Goal: Task Accomplishment & Management: Manage account settings

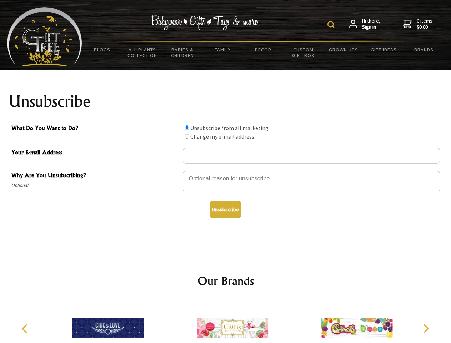
click at [332, 25] on img at bounding box center [331, 24] width 7 height 7
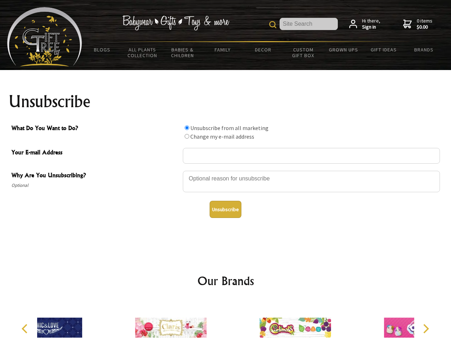
click at [226, 170] on div at bounding box center [311, 182] width 257 height 25
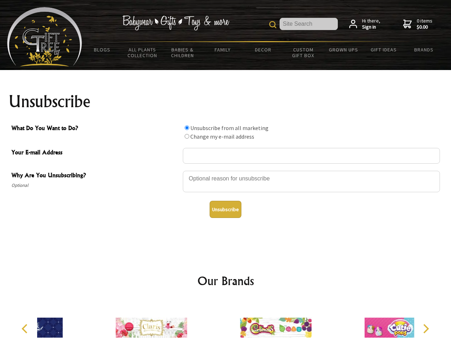
click at [187, 128] on input "What Do You Want to Do?" at bounding box center [187, 127] width 5 height 5
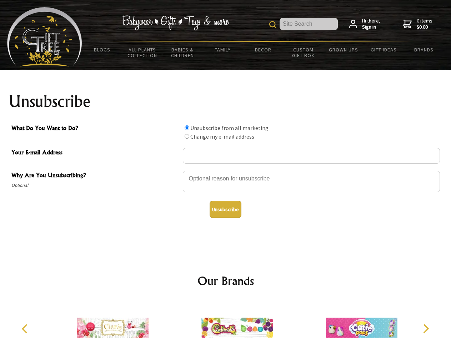
click at [187, 136] on input "What Do You Want to Do?" at bounding box center [187, 136] width 5 height 5
radio input "true"
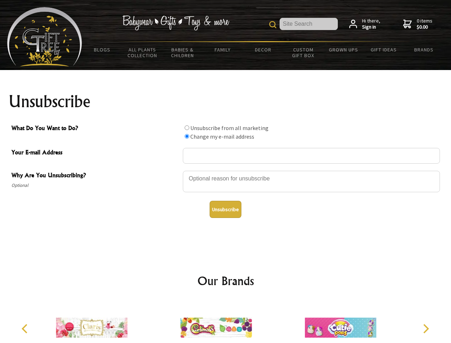
click at [225, 209] on button "Unsubscribe" at bounding box center [226, 209] width 32 height 17
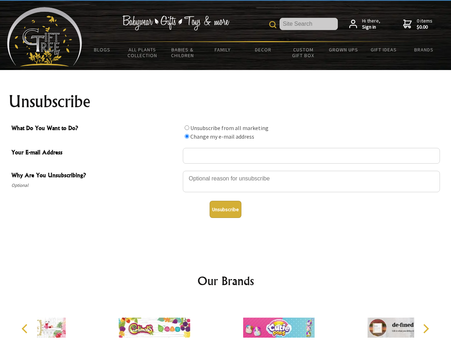
click at [226, 322] on div at bounding box center [278, 329] width 124 height 56
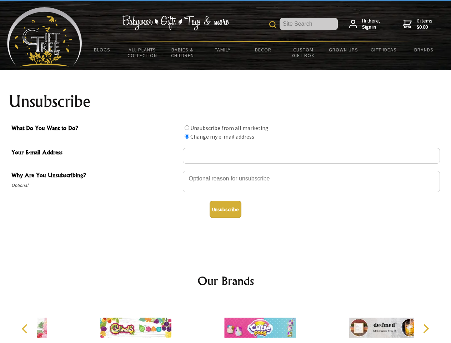
click at [26, 329] on icon "Previous" at bounding box center [25, 328] width 9 height 9
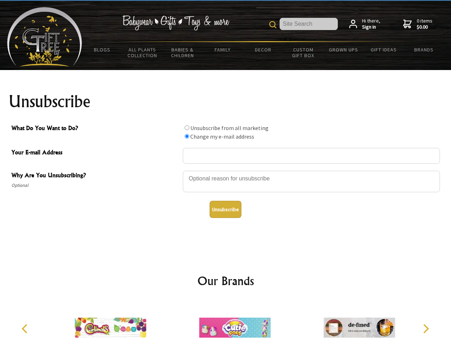
click at [426, 329] on icon "Next" at bounding box center [425, 328] width 9 height 9
